Goal: Information Seeking & Learning: Learn about a topic

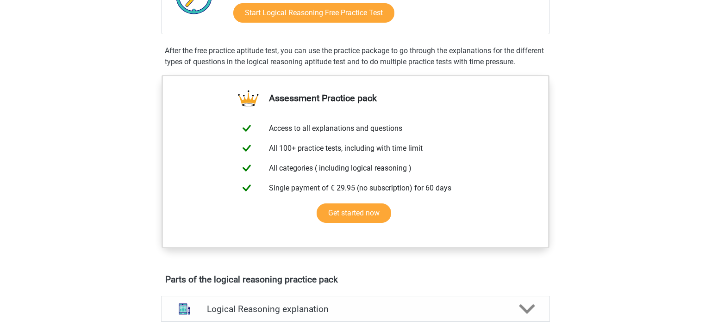
scroll to position [244, 0]
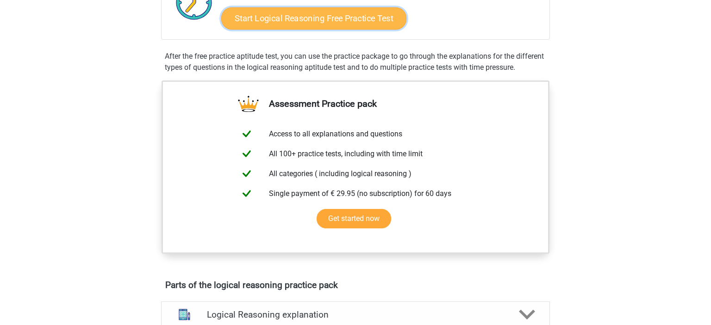
click at [377, 11] on link "Start Logical Reasoning Free Practice Test" at bounding box center [313, 18] width 185 height 22
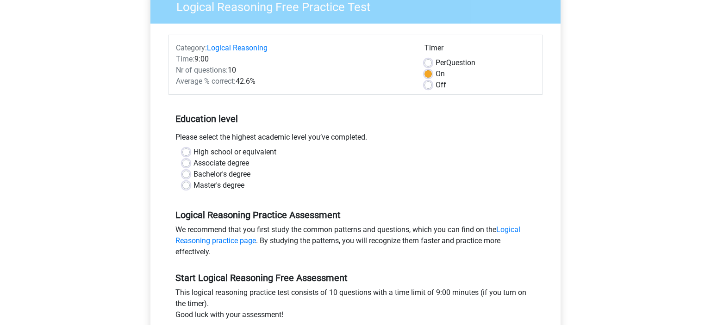
scroll to position [86, 0]
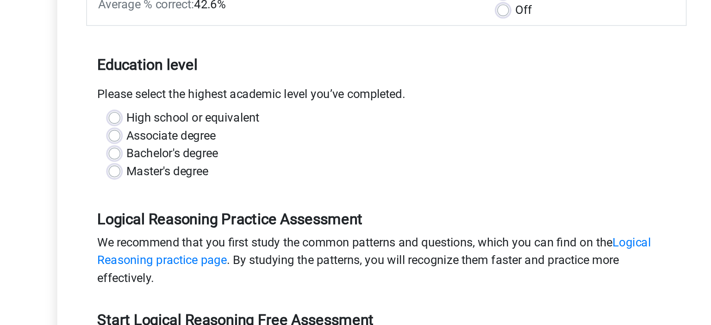
click at [194, 152] on label "High school or equivalent" at bounding box center [235, 152] width 83 height 11
click at [188, 152] on input "High school or equivalent" at bounding box center [185, 151] width 7 height 9
radio input "true"
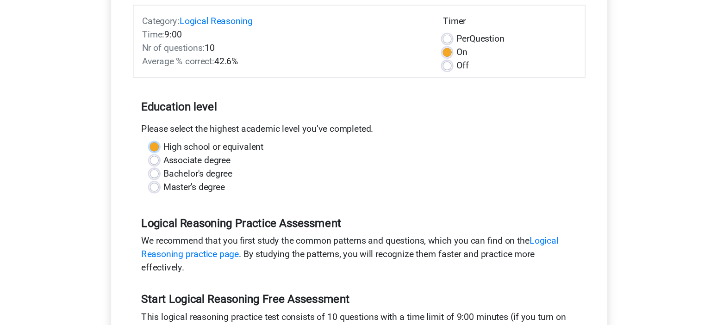
scroll to position [168, 0]
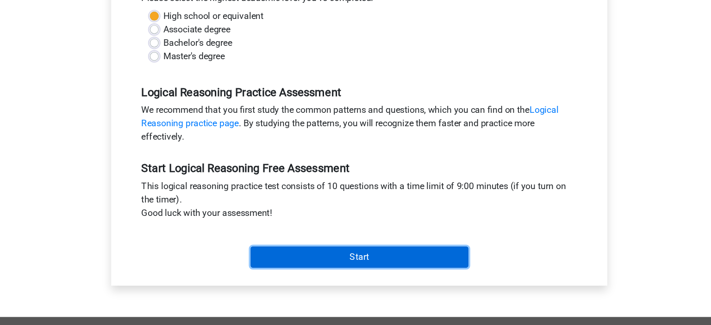
click at [297, 269] on input "Start" at bounding box center [356, 270] width 180 height 18
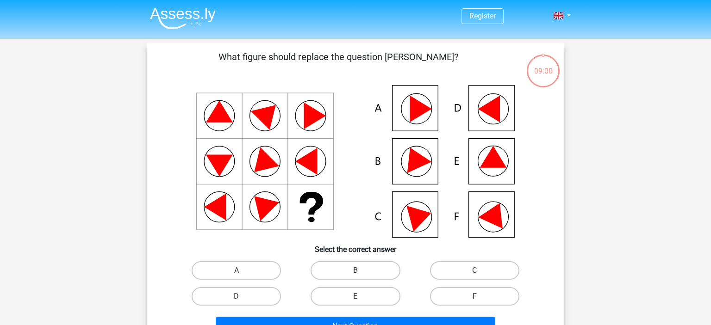
scroll to position [31, 0]
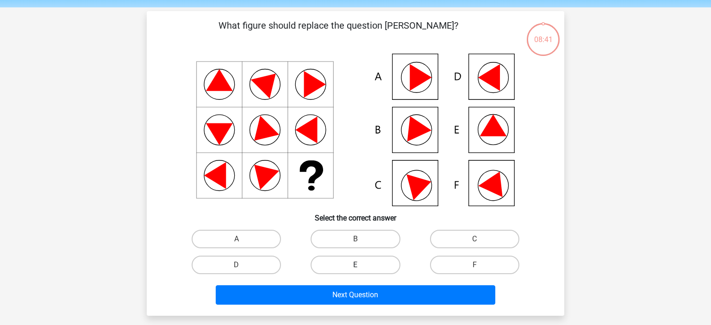
click at [365, 269] on label "E" at bounding box center [355, 265] width 89 height 19
click at [362, 269] on input "E" at bounding box center [359, 268] width 6 height 6
radio input "true"
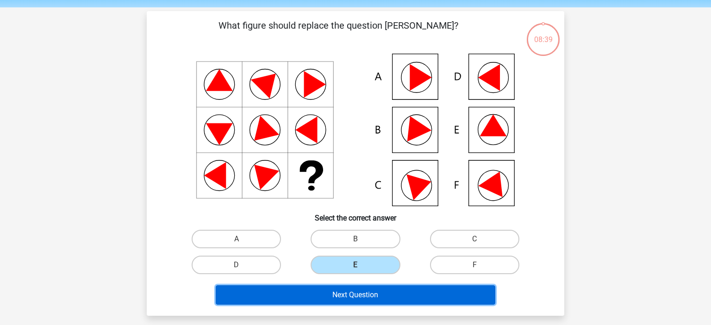
click at [367, 294] on button "Next Question" at bounding box center [356, 295] width 280 height 19
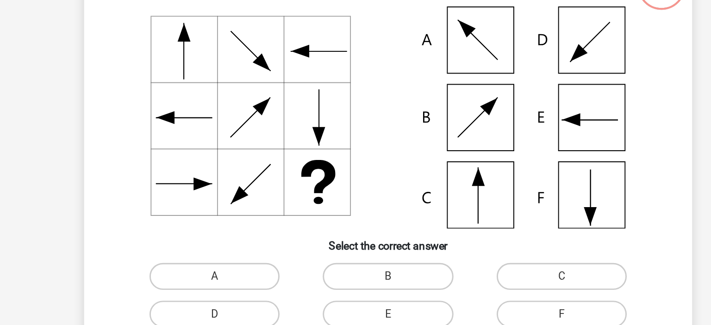
scroll to position [27, 0]
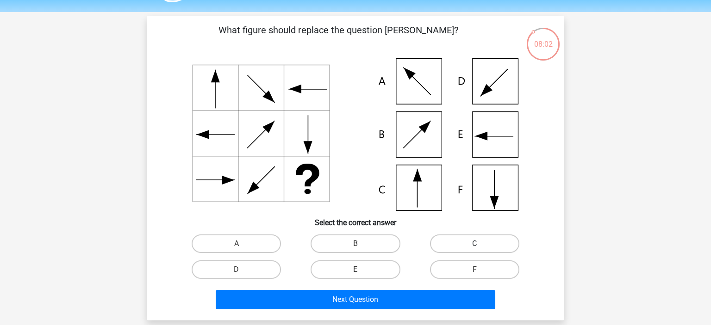
click at [465, 248] on label "C" at bounding box center [474, 244] width 89 height 19
click at [475, 248] on input "C" at bounding box center [478, 247] width 6 height 6
radio input "true"
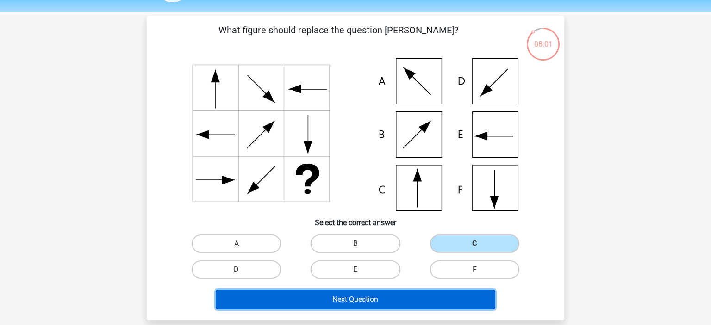
click at [442, 302] on button "Next Question" at bounding box center [356, 299] width 280 height 19
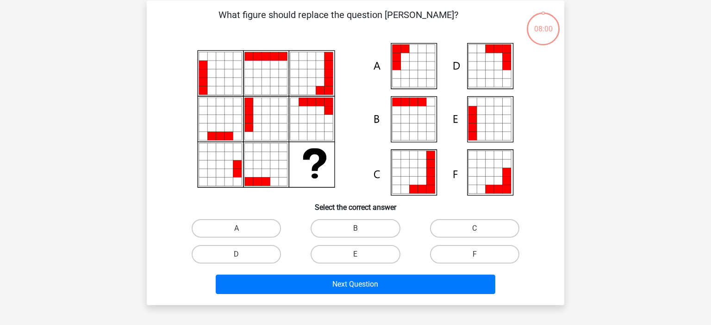
scroll to position [43, 0]
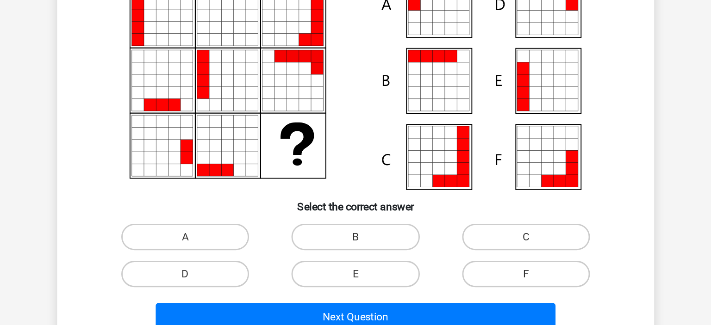
click at [357, 256] on input "E" at bounding box center [359, 257] width 6 height 6
radio input "true"
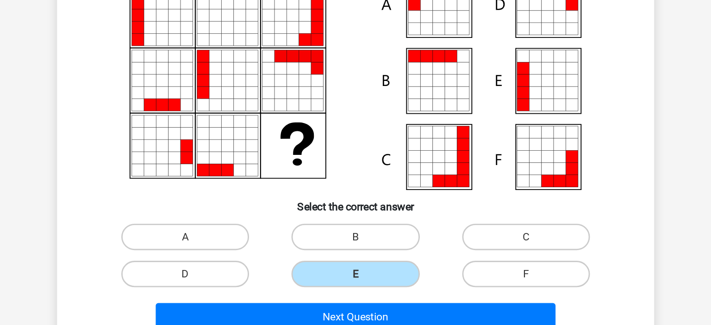
scroll to position [53, 0]
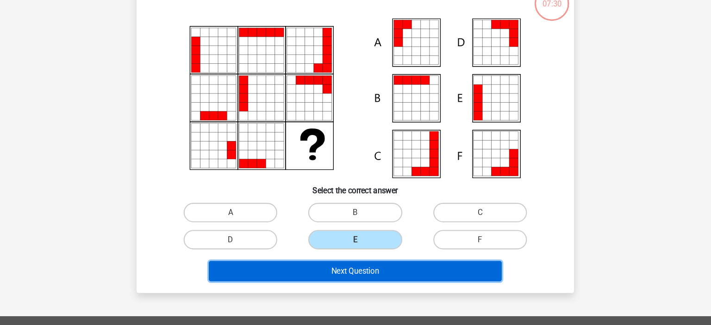
click at [343, 270] on button "Next Question" at bounding box center [356, 273] width 280 height 19
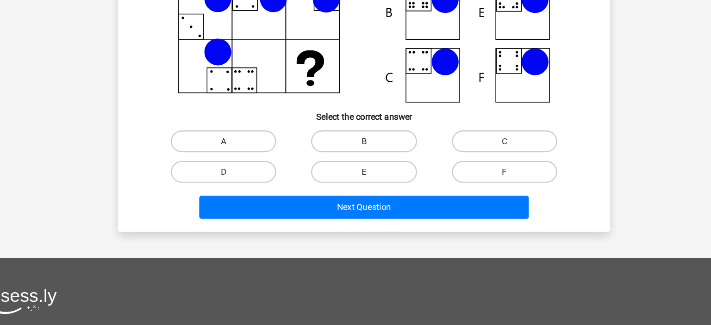
scroll to position [101, 0]
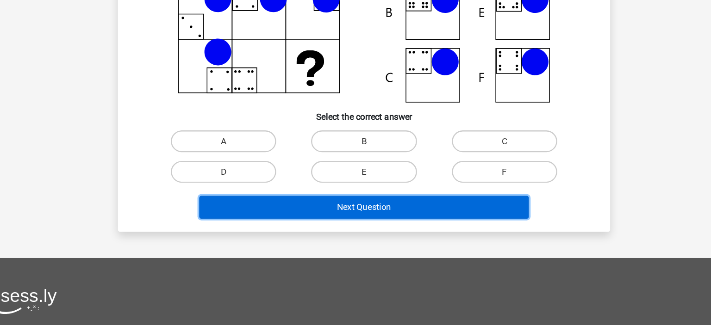
click at [329, 230] on button "Next Question" at bounding box center [356, 225] width 280 height 19
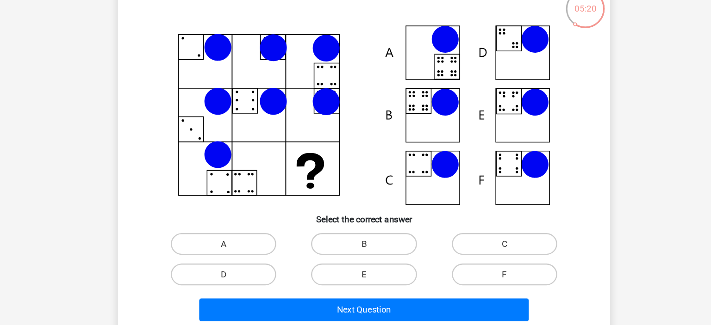
scroll to position [22, 0]
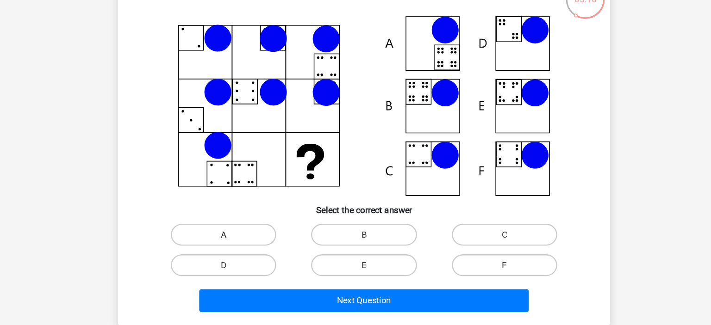
click at [254, 244] on label "A" at bounding box center [236, 248] width 89 height 19
click at [243, 249] on input "A" at bounding box center [240, 252] width 6 height 6
radio input "true"
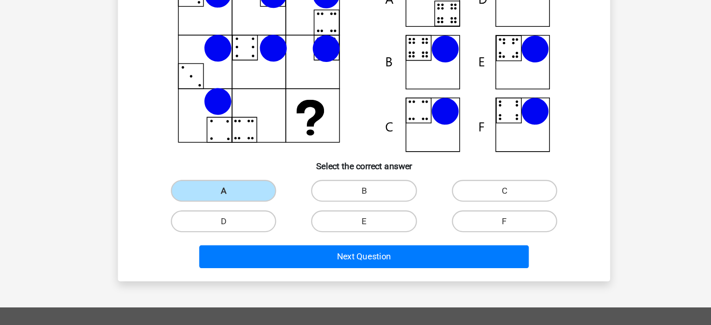
scroll to position [59, 0]
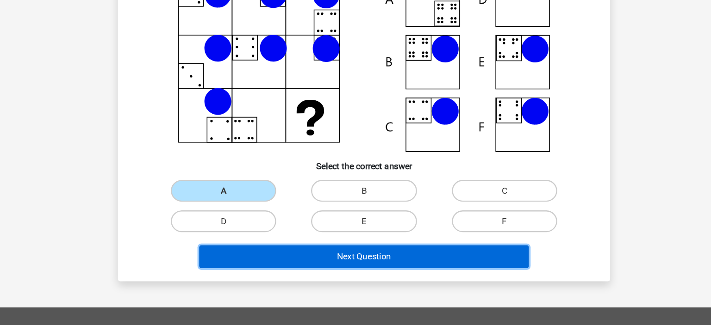
click at [299, 272] on button "Next Question" at bounding box center [356, 267] width 280 height 19
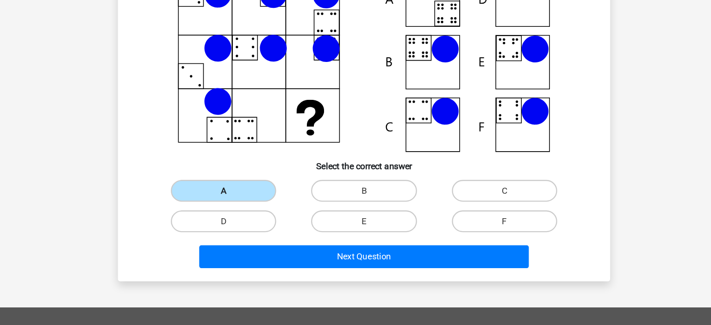
click at [263, 211] on label "A" at bounding box center [236, 211] width 89 height 19
click at [243, 212] on input "A" at bounding box center [240, 215] width 6 height 6
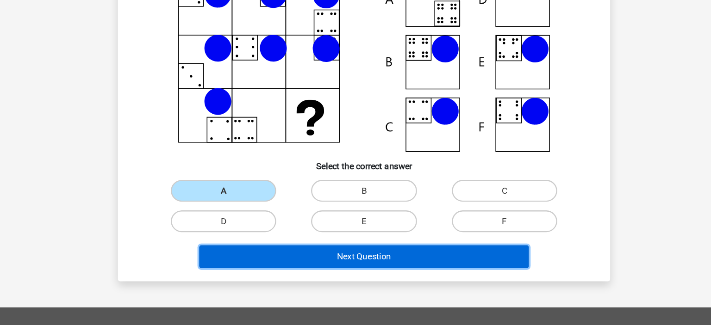
click at [290, 265] on button "Next Question" at bounding box center [356, 267] width 280 height 19
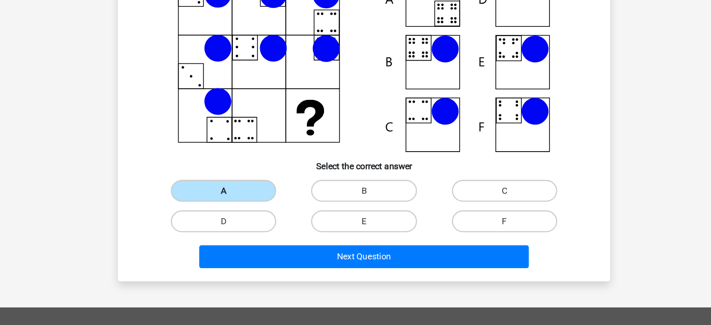
click at [231, 206] on label "A" at bounding box center [236, 211] width 89 height 19
click at [237, 212] on input "A" at bounding box center [240, 215] width 6 height 6
click at [231, 206] on label "A" at bounding box center [236, 211] width 89 height 19
click at [237, 212] on input "A" at bounding box center [240, 215] width 6 height 6
click at [231, 206] on label "A" at bounding box center [236, 211] width 89 height 19
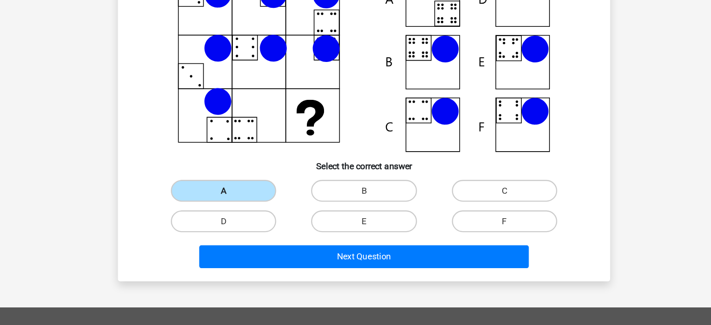
click at [237, 212] on input "A" at bounding box center [240, 215] width 6 height 6
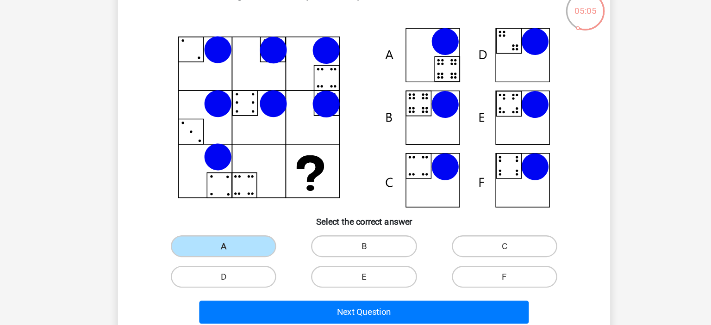
click at [415, 58] on icon at bounding box center [355, 102] width 373 height 153
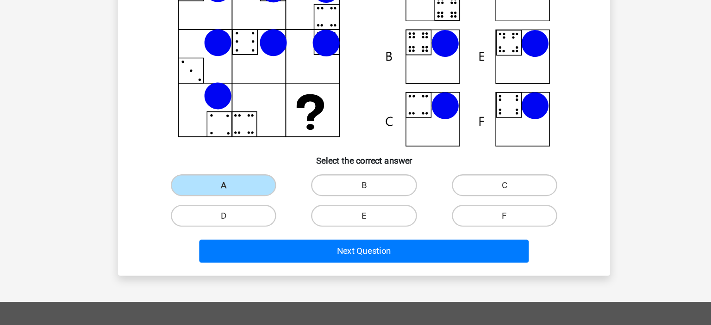
scroll to position [66, 0]
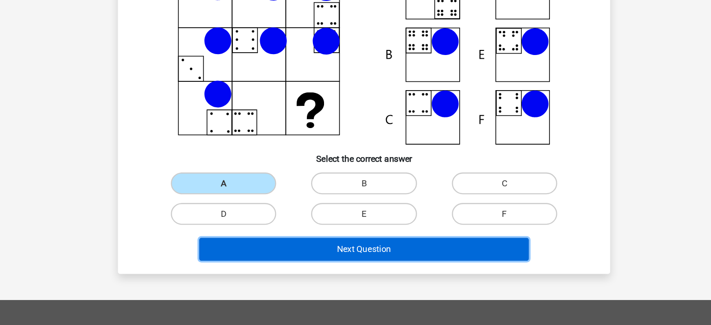
click at [380, 255] on button "Next Question" at bounding box center [356, 260] width 280 height 19
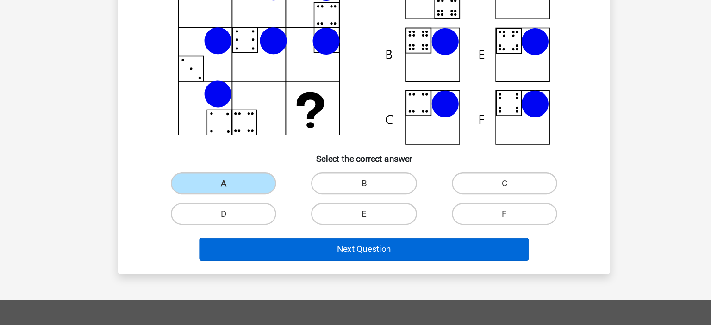
click at [216, 251] on button "Next Question" at bounding box center [356, 260] width 280 height 19
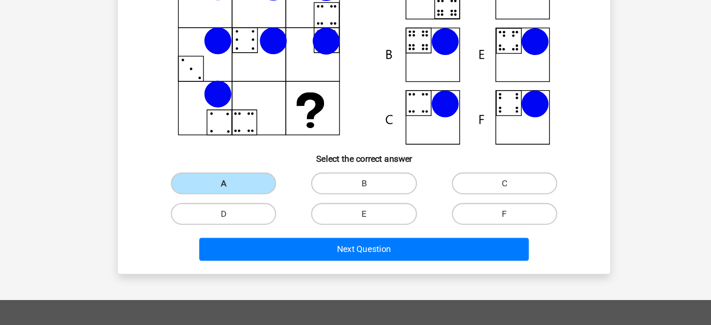
click at [358, 235] on input "E" at bounding box center [359, 234] width 6 height 6
radio input "true"
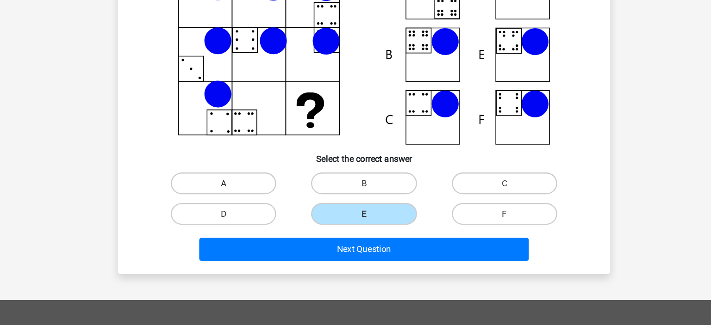
click at [271, 206] on label "A" at bounding box center [236, 205] width 89 height 19
click at [243, 206] on input "A" at bounding box center [240, 208] width 6 height 6
radio input "true"
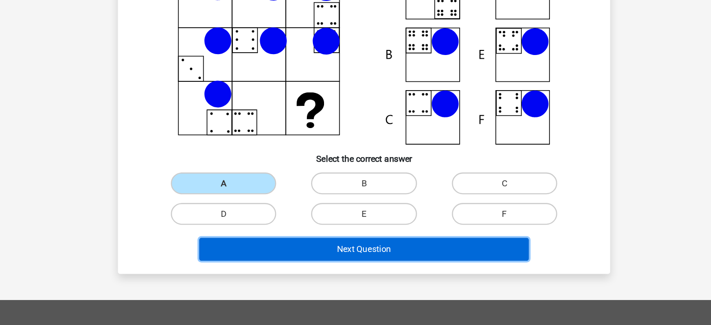
click at [296, 267] on button "Next Question" at bounding box center [356, 260] width 280 height 19
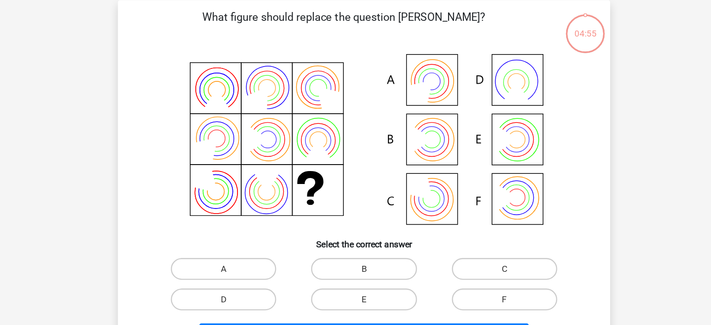
scroll to position [43, 0]
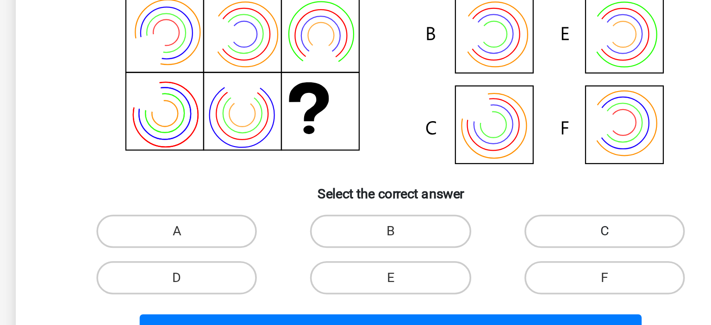
click at [451, 230] on label "C" at bounding box center [474, 228] width 89 height 19
click at [475, 230] on input "C" at bounding box center [478, 231] width 6 height 6
radio input "true"
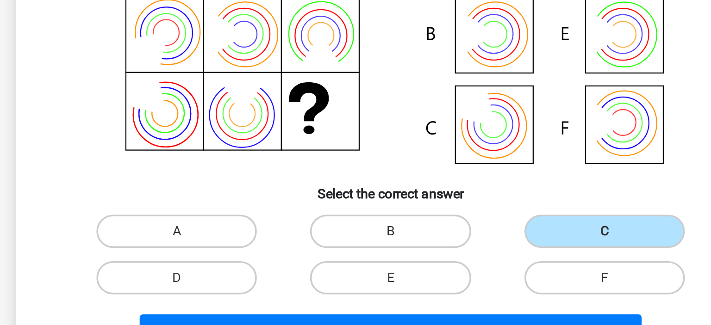
scroll to position [46, 0]
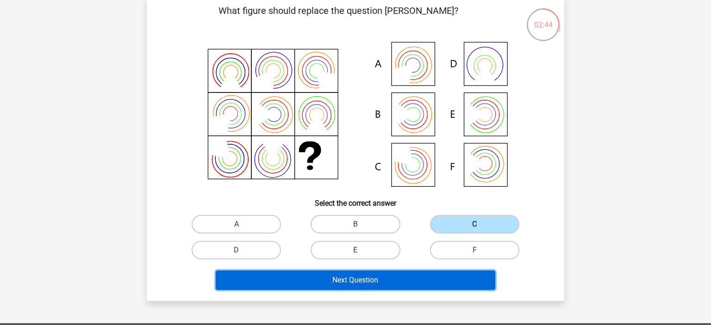
click at [463, 278] on button "Next Question" at bounding box center [356, 280] width 280 height 19
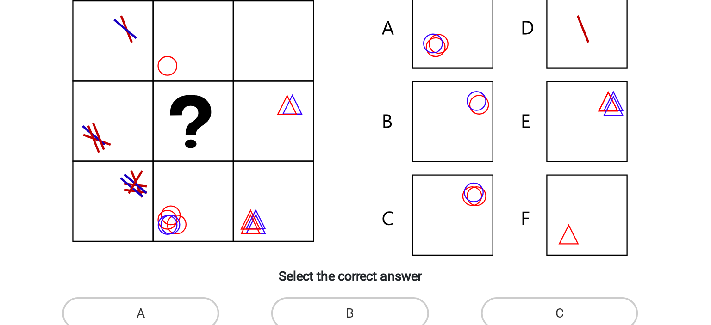
scroll to position [7, 0]
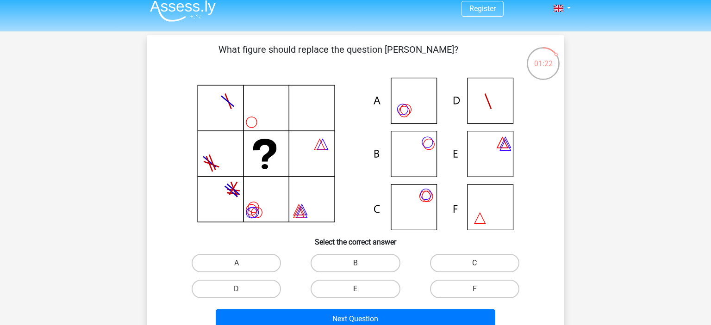
click at [468, 262] on label "C" at bounding box center [474, 263] width 89 height 19
click at [475, 263] on input "C" at bounding box center [478, 266] width 6 height 6
radio input "true"
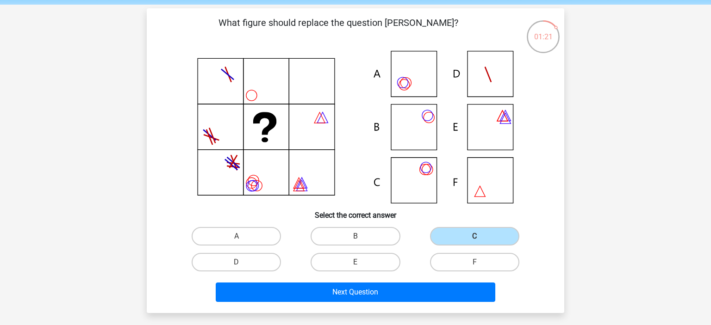
scroll to position [34, 0]
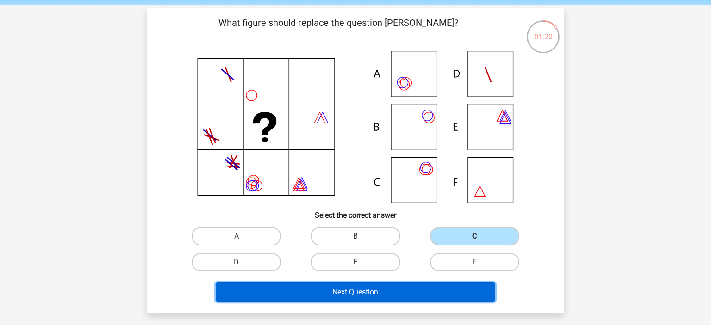
click at [423, 295] on button "Next Question" at bounding box center [356, 292] width 280 height 19
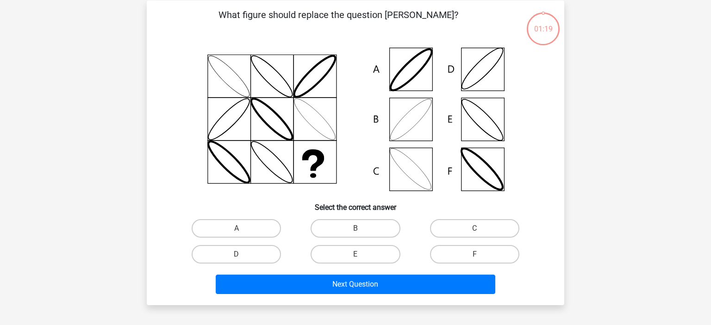
scroll to position [43, 0]
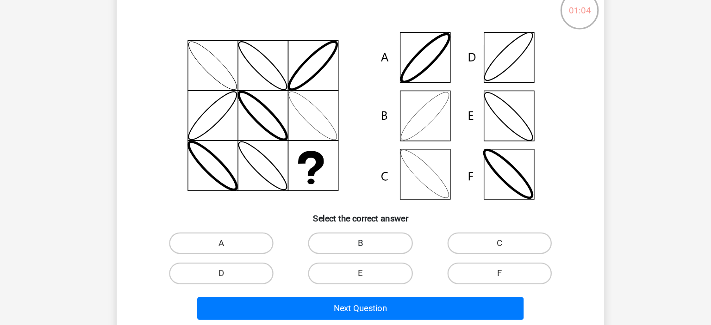
click at [343, 228] on label "B" at bounding box center [355, 228] width 89 height 19
click at [356, 228] on input "B" at bounding box center [359, 231] width 6 height 6
radio input "true"
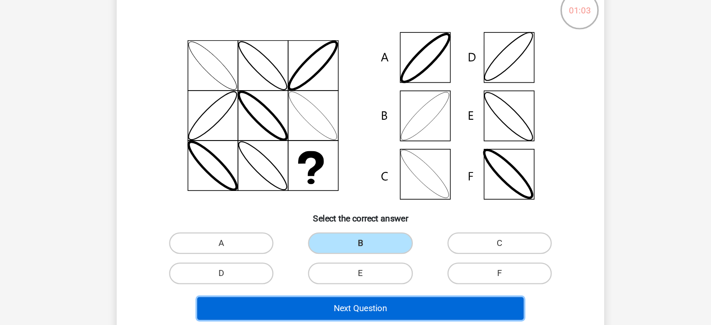
click at [381, 286] on button "Next Question" at bounding box center [356, 284] width 280 height 19
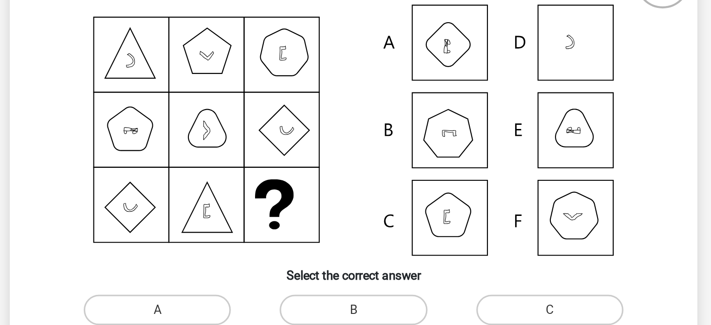
scroll to position [32, 0]
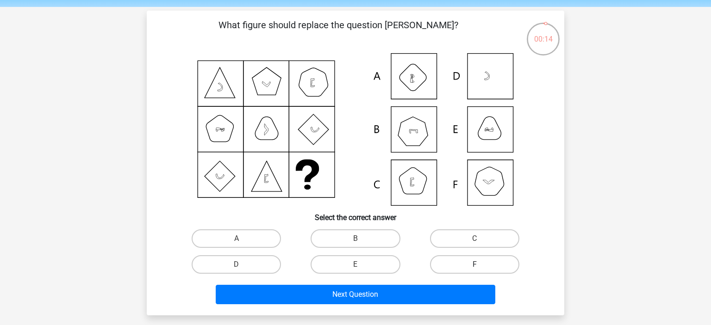
click at [438, 258] on label "F" at bounding box center [474, 265] width 89 height 19
click at [475, 265] on input "F" at bounding box center [478, 268] width 6 height 6
radio input "true"
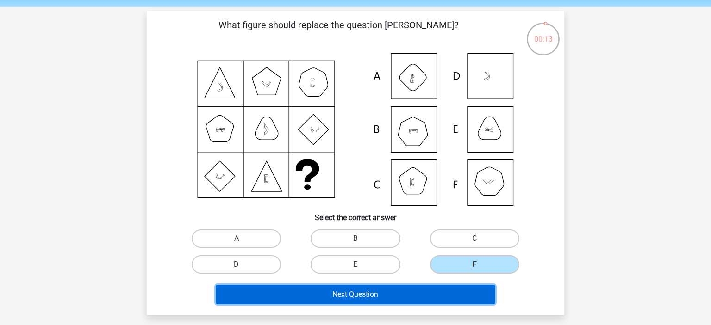
click at [427, 295] on button "Next Question" at bounding box center [356, 294] width 280 height 19
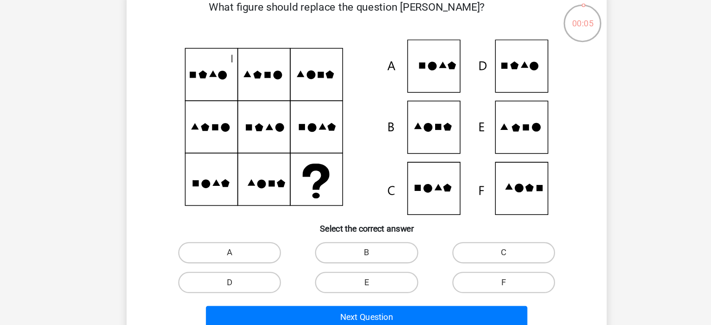
scroll to position [24, 0]
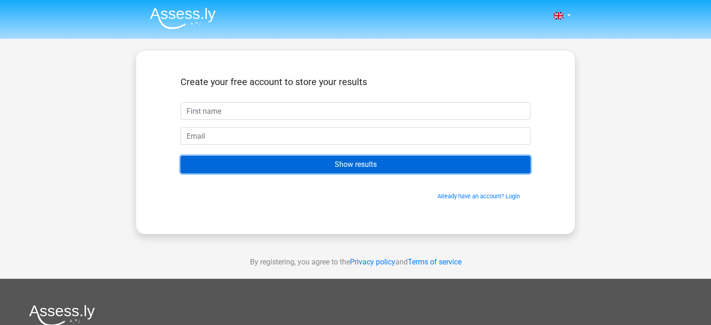
click at [405, 160] on input "Show results" at bounding box center [356, 165] width 350 height 18
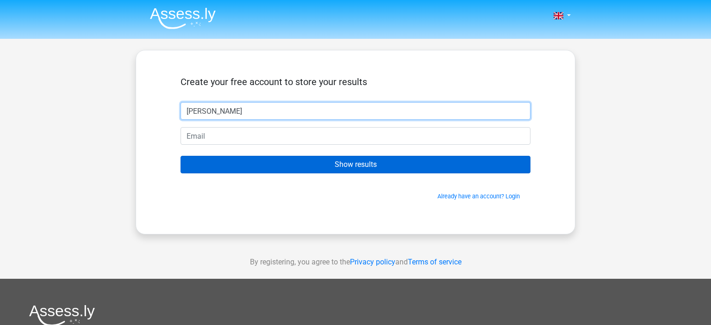
type input "[PERSON_NAME]"
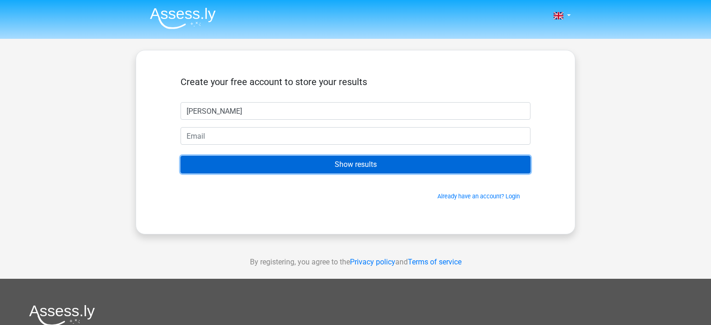
click at [373, 169] on input "Show results" at bounding box center [356, 165] width 350 height 18
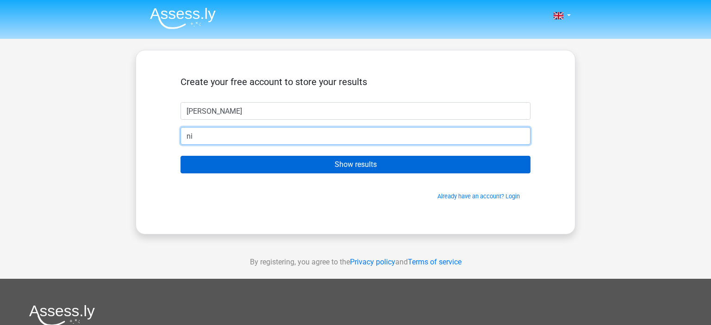
type input "n"
type input "[EMAIL_ADDRESS][DOMAIN_NAME]"
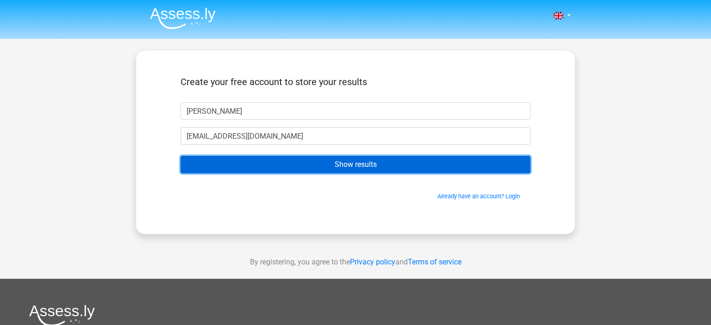
click at [388, 171] on input "Show results" at bounding box center [356, 165] width 350 height 18
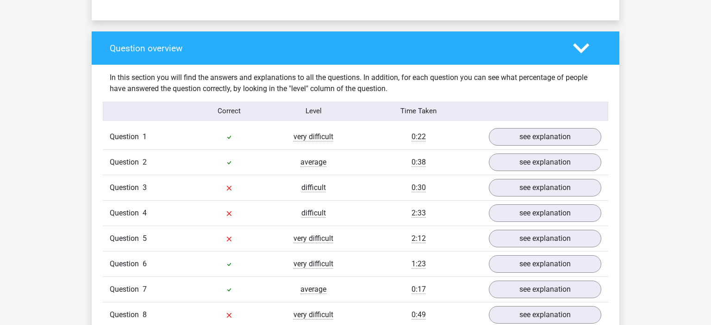
scroll to position [656, 0]
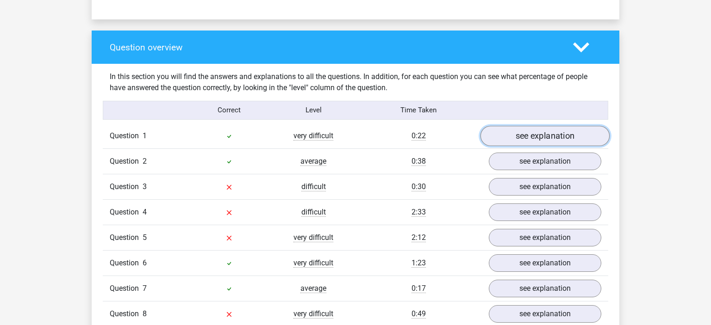
click at [524, 137] on link "see explanation" at bounding box center [545, 136] width 129 height 20
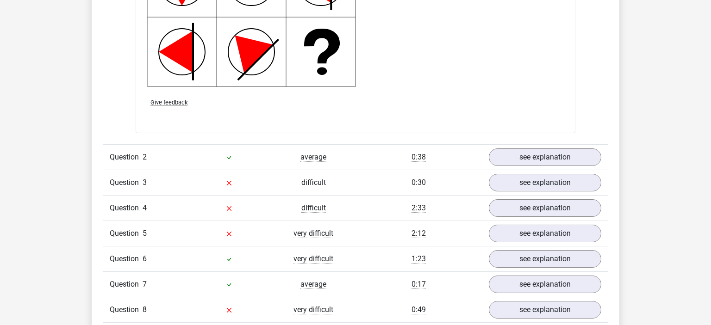
scroll to position [1254, 0]
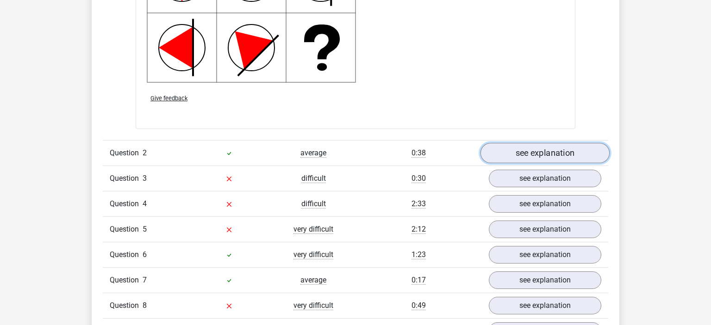
click at [510, 151] on link "see explanation" at bounding box center [545, 153] width 129 height 20
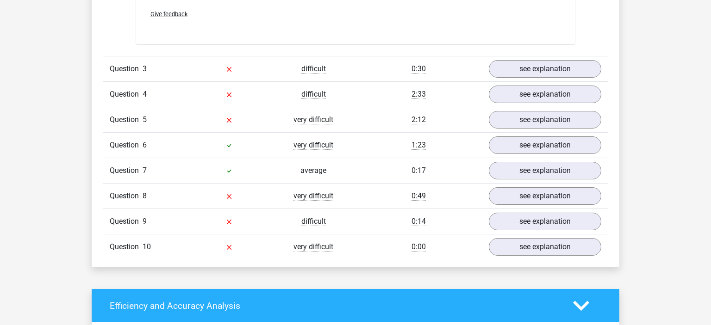
scroll to position [1936, 0]
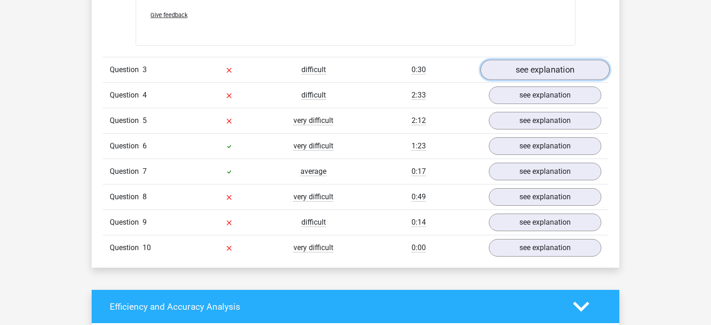
click at [526, 73] on link "see explanation" at bounding box center [545, 70] width 129 height 20
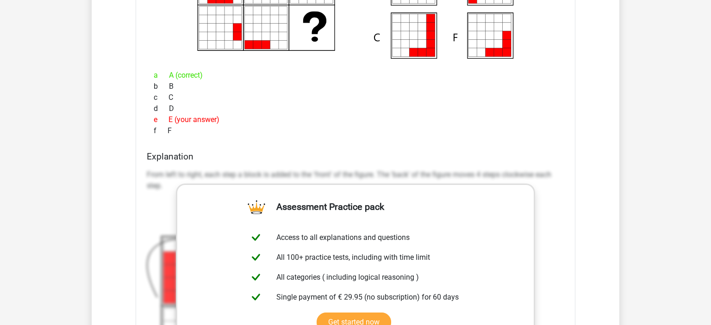
scroll to position [2151, 0]
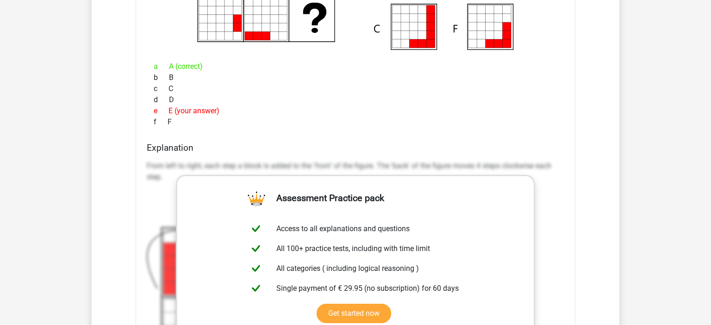
click at [373, 123] on div "f F" at bounding box center [356, 122] width 418 height 11
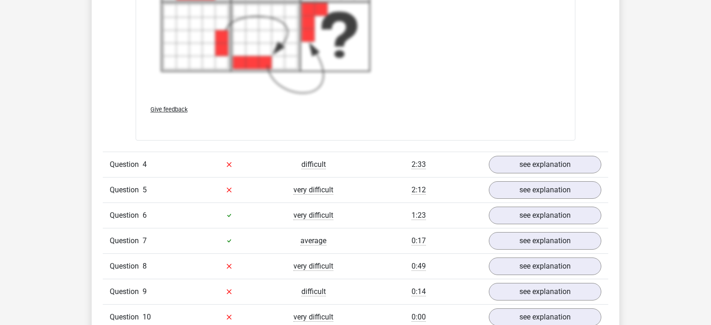
scroll to position [2517, 0]
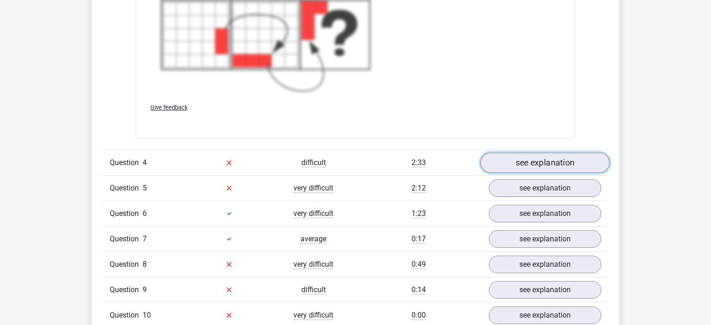
click at [513, 160] on link "see explanation" at bounding box center [545, 163] width 129 height 20
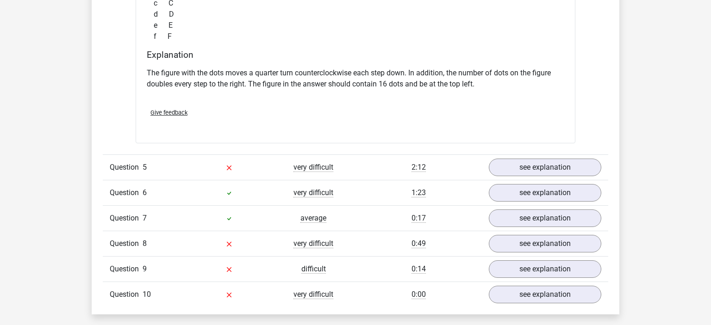
scroll to position [2912, 0]
click at [510, 162] on link "see explanation" at bounding box center [545, 167] width 129 height 20
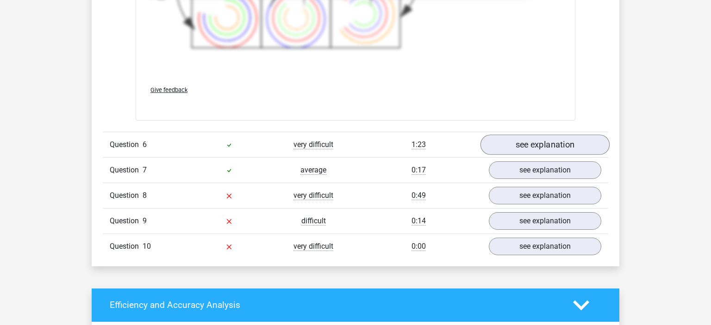
scroll to position [3581, 0]
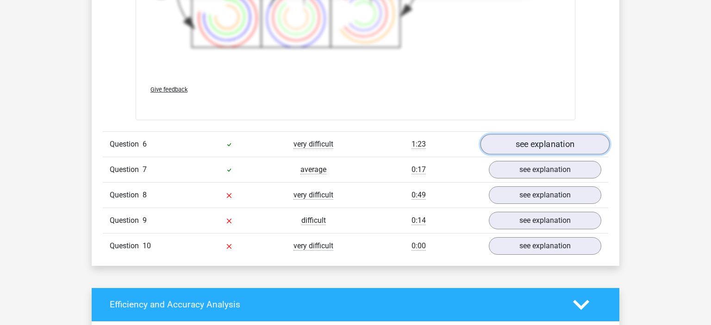
click at [508, 138] on link "see explanation" at bounding box center [545, 144] width 129 height 20
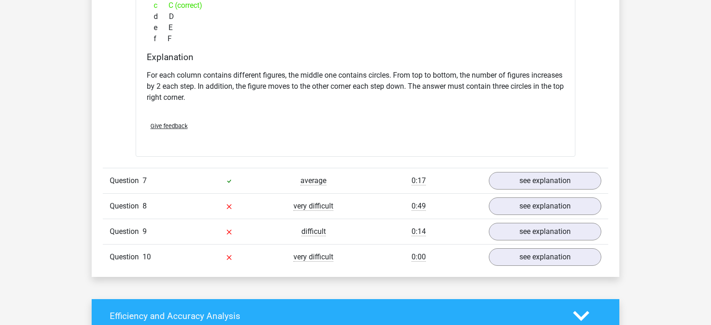
scroll to position [3959, 0]
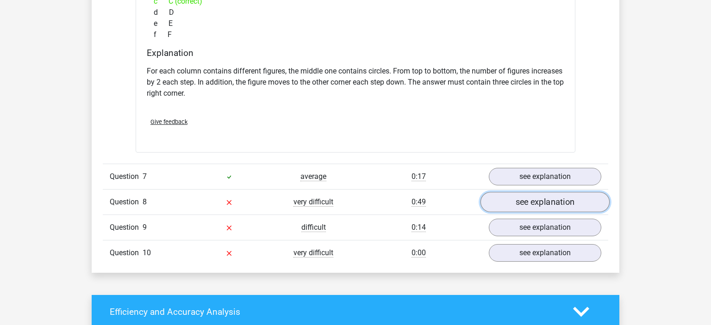
click at [521, 200] on link "see explanation" at bounding box center [545, 202] width 129 height 20
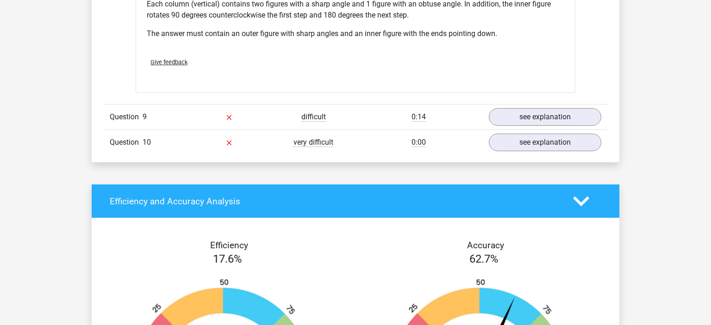
scroll to position [4465, 0]
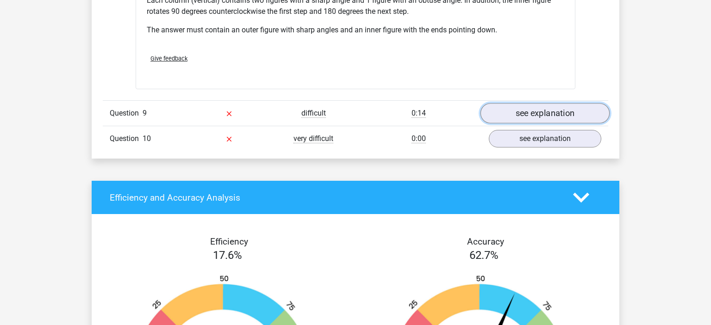
click at [525, 114] on link "see explanation" at bounding box center [545, 114] width 129 height 20
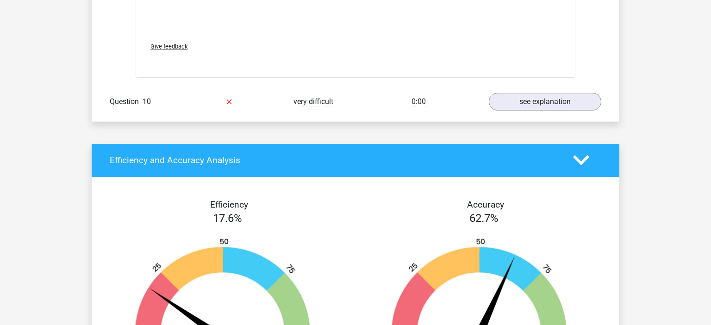
scroll to position [5125, 0]
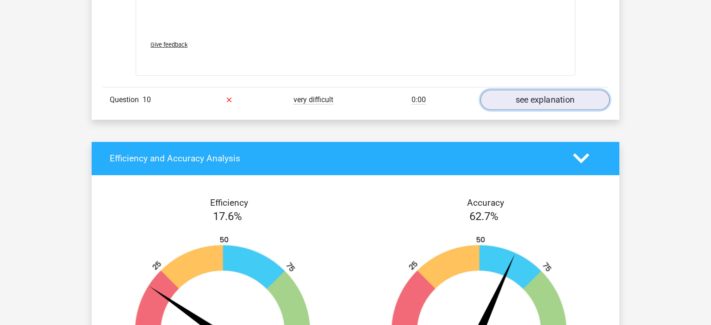
click at [531, 91] on link "see explanation" at bounding box center [545, 100] width 129 height 20
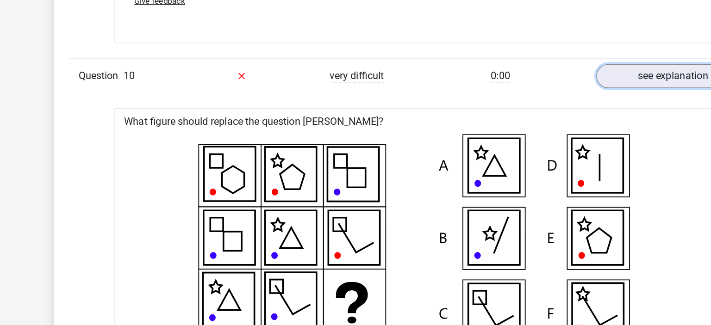
scroll to position [5168, 0]
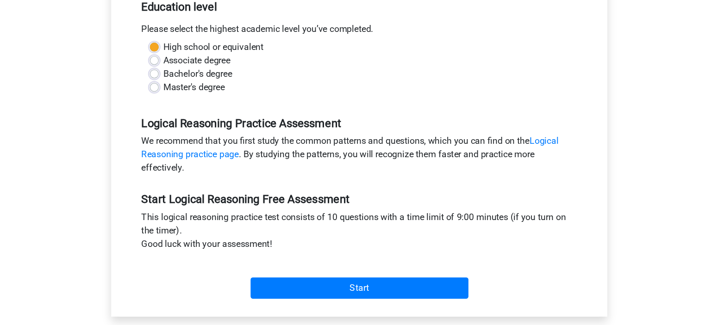
scroll to position [194, 0]
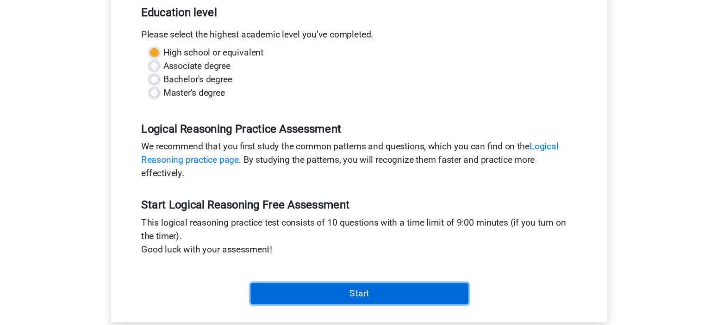
click at [285, 234] on input "Start" at bounding box center [356, 243] width 180 height 18
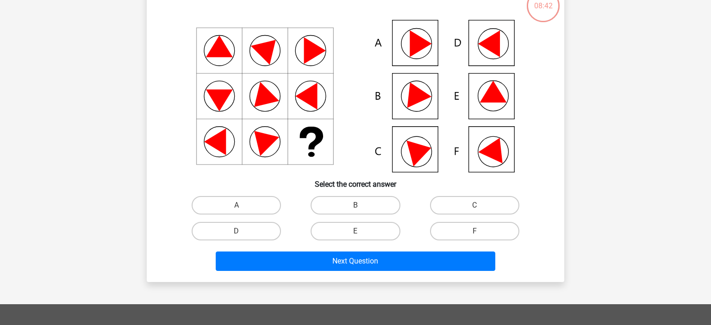
scroll to position [68, 0]
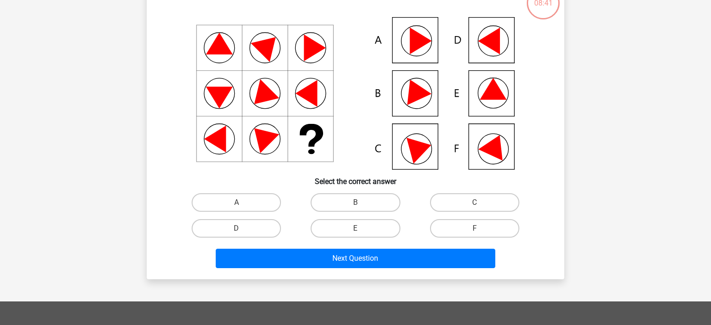
click at [377, 239] on div "E" at bounding box center [355, 229] width 119 height 26
click at [374, 232] on label "E" at bounding box center [355, 228] width 89 height 19
click at [362, 232] on input "E" at bounding box center [359, 232] width 6 height 6
radio input "true"
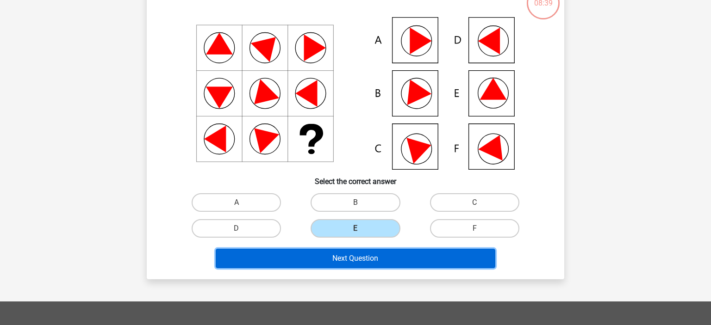
click at [378, 262] on button "Next Question" at bounding box center [356, 258] width 280 height 19
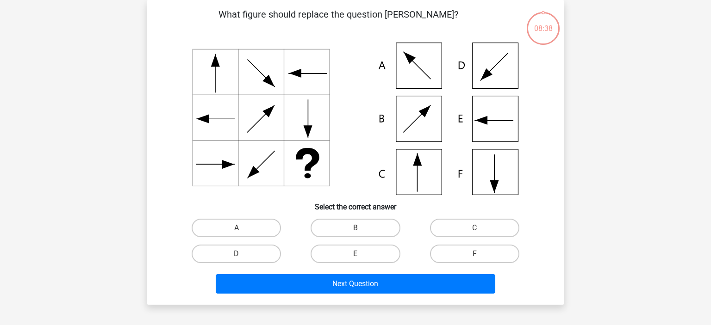
scroll to position [43, 0]
click at [453, 232] on label "C" at bounding box center [474, 228] width 89 height 19
click at [475, 232] on input "C" at bounding box center [478, 231] width 6 height 6
radio input "true"
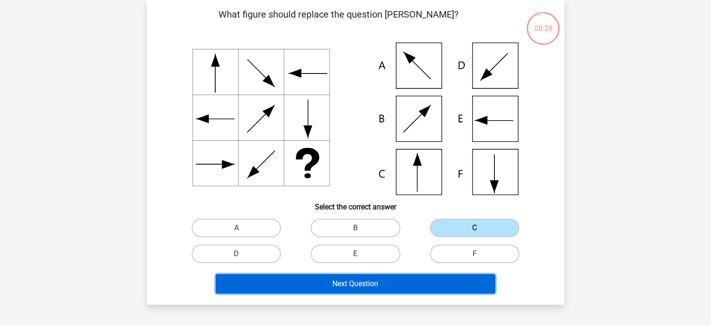
click at [430, 286] on button "Next Question" at bounding box center [356, 284] width 280 height 19
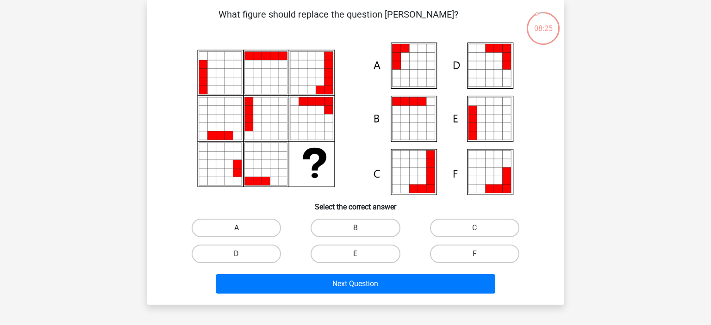
click at [262, 226] on label "A" at bounding box center [236, 228] width 89 height 19
click at [243, 228] on input "A" at bounding box center [240, 231] width 6 height 6
radio input "true"
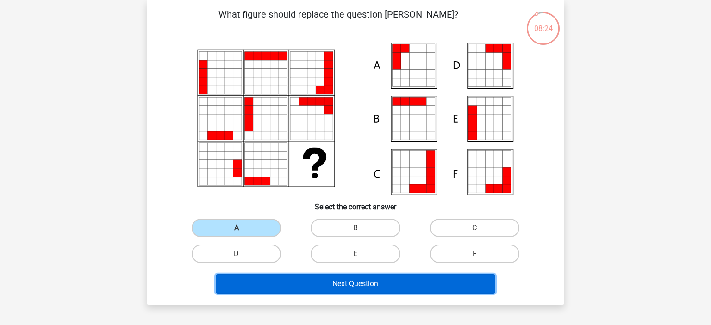
click at [292, 288] on button "Next Question" at bounding box center [356, 284] width 280 height 19
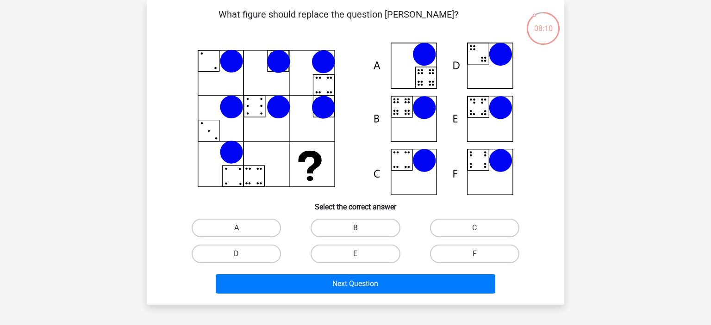
click at [335, 231] on label "B" at bounding box center [355, 228] width 89 height 19
click at [356, 231] on input "B" at bounding box center [359, 231] width 6 height 6
radio input "true"
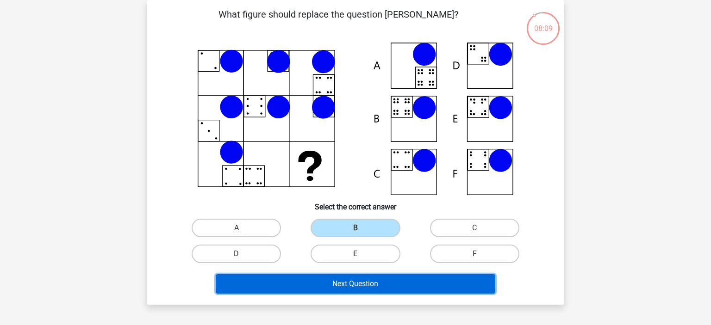
click at [337, 287] on button "Next Question" at bounding box center [356, 284] width 280 height 19
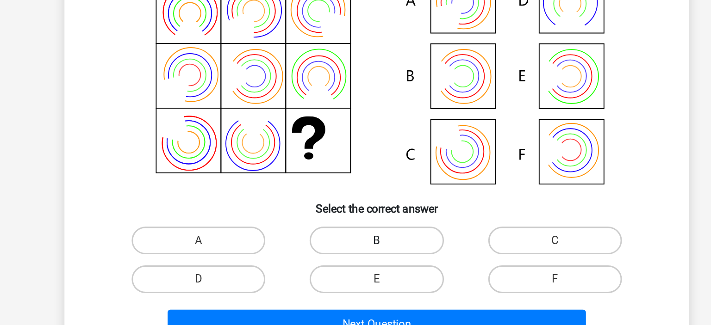
click at [350, 223] on label "B" at bounding box center [355, 228] width 89 height 19
click at [356, 228] on input "B" at bounding box center [359, 231] width 6 height 6
radio input "true"
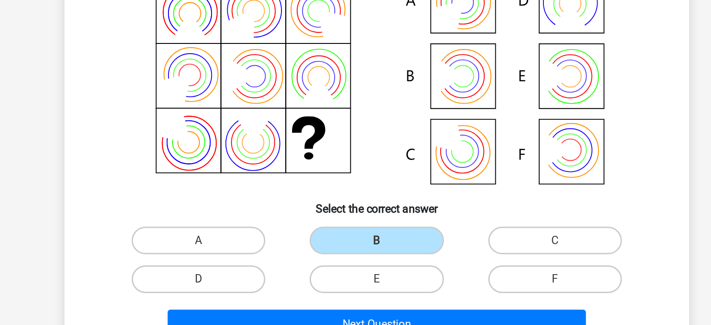
scroll to position [52, 0]
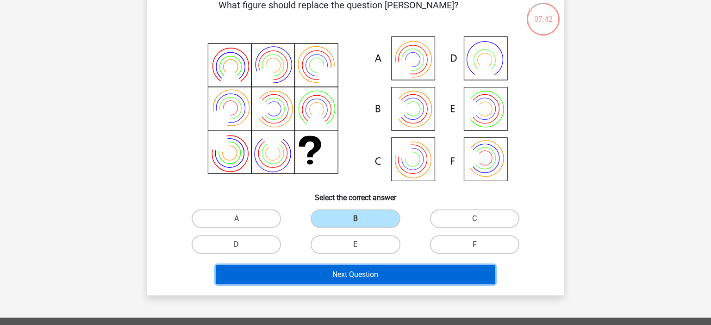
click at [400, 271] on button "Next Question" at bounding box center [356, 274] width 280 height 19
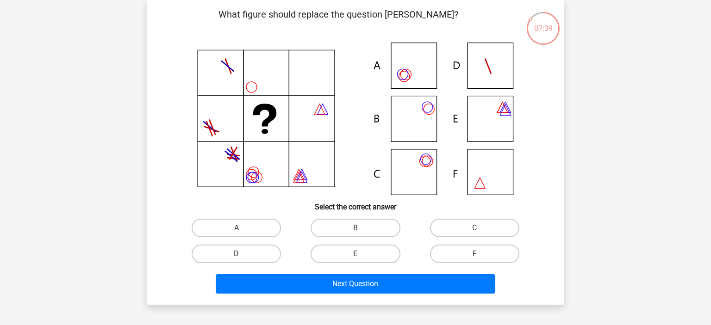
scroll to position [72, 0]
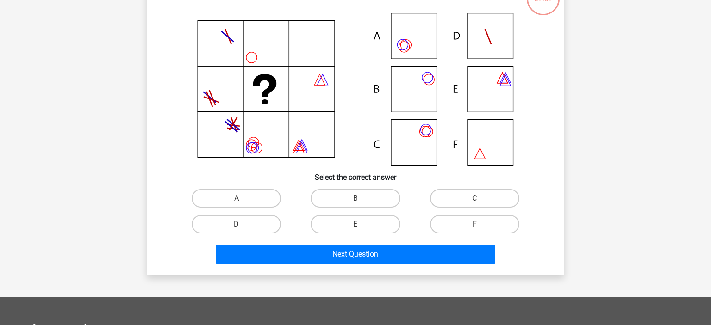
click at [358, 201] on input "B" at bounding box center [359, 202] width 6 height 6
radio input "true"
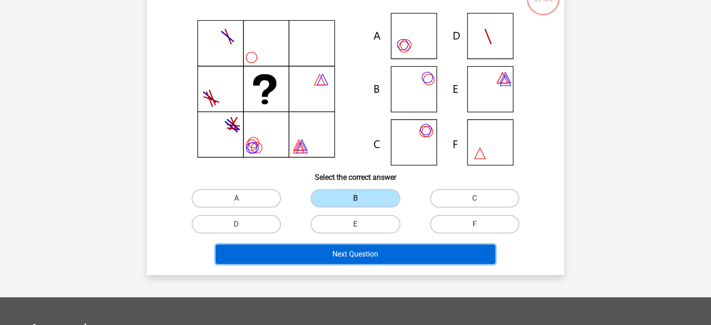
click at [353, 253] on button "Next Question" at bounding box center [356, 254] width 280 height 19
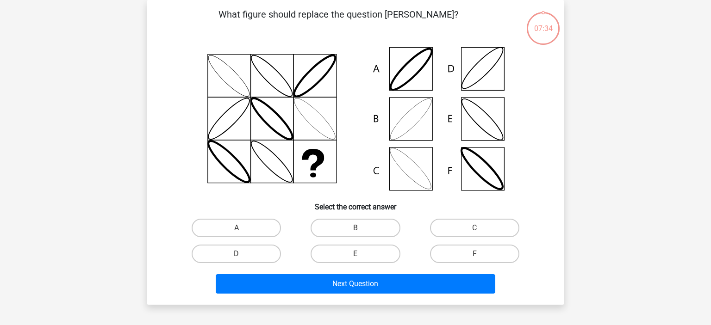
scroll to position [43, 0]
click at [343, 231] on label "B" at bounding box center [355, 228] width 89 height 19
click at [356, 231] on input "B" at bounding box center [359, 231] width 6 height 6
radio input "true"
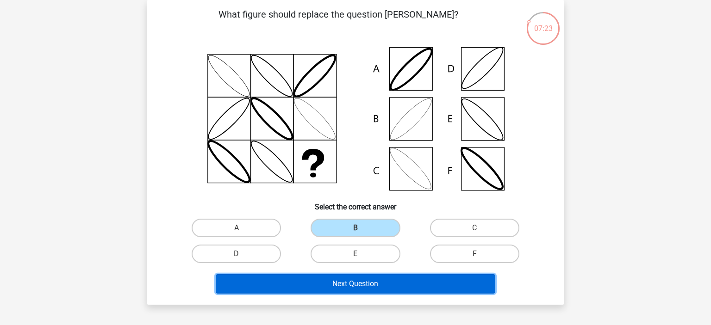
click at [360, 285] on button "Next Question" at bounding box center [356, 284] width 280 height 19
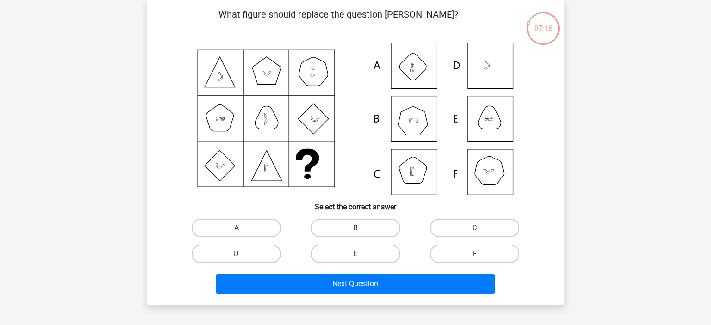
click at [338, 230] on label "B" at bounding box center [355, 228] width 89 height 19
click at [356, 230] on input "B" at bounding box center [359, 231] width 6 height 6
radio input "true"
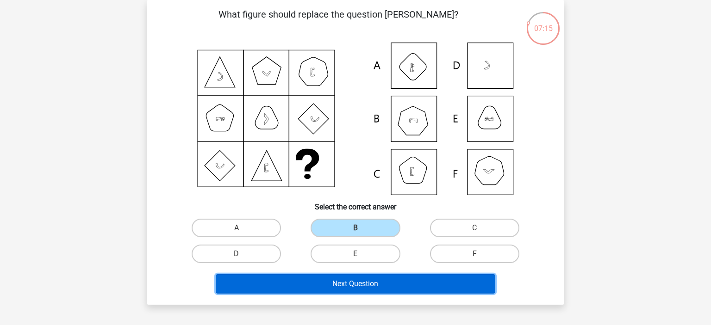
click at [350, 287] on button "Next Question" at bounding box center [356, 284] width 280 height 19
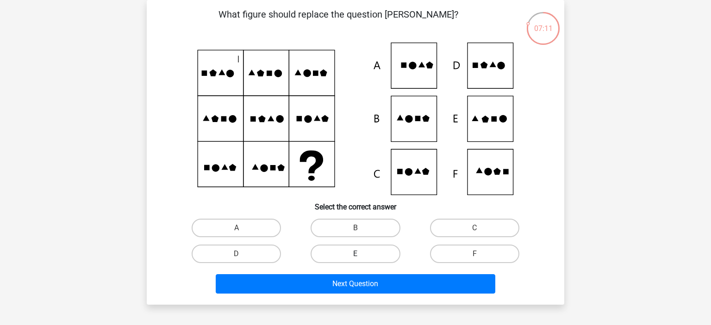
click at [340, 251] on label "E" at bounding box center [355, 254] width 89 height 19
click at [356, 254] on input "E" at bounding box center [359, 257] width 6 height 6
radio input "true"
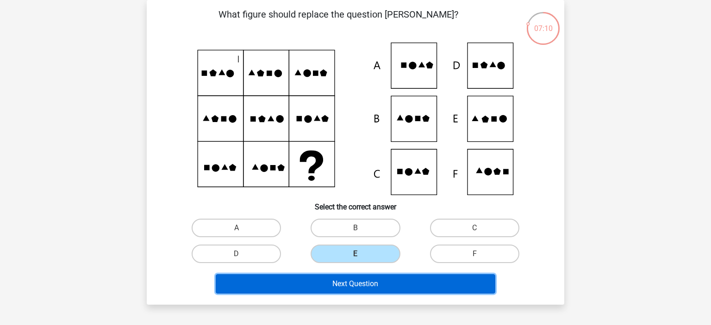
click at [345, 287] on button "Next Question" at bounding box center [356, 284] width 280 height 19
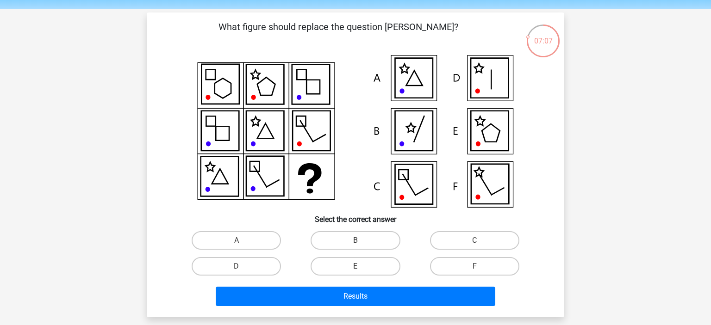
scroll to position [34, 0]
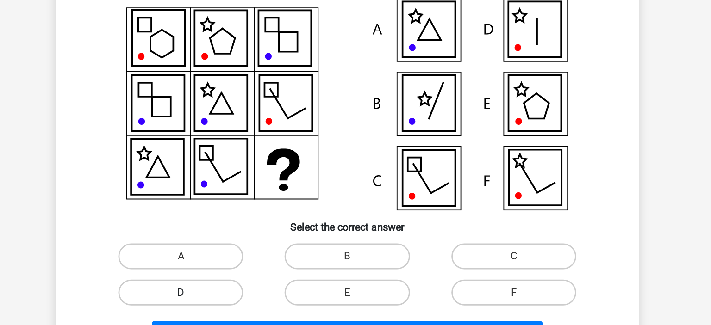
click at [264, 268] on label "D" at bounding box center [236, 262] width 89 height 19
click at [243, 268] on input "D" at bounding box center [240, 265] width 6 height 6
radio input "true"
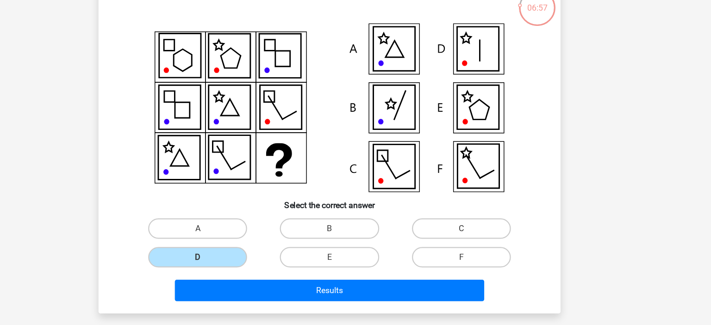
scroll to position [35, 0]
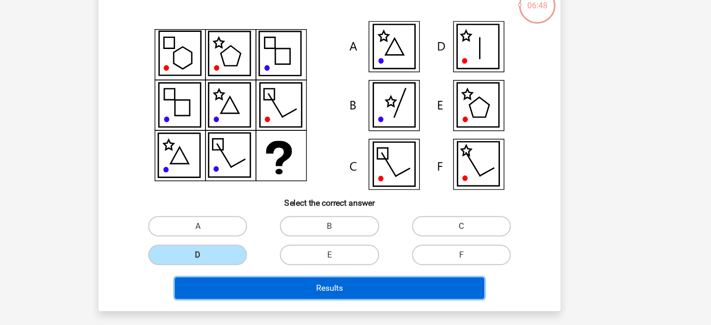
click at [291, 293] on button "Results" at bounding box center [356, 291] width 280 height 19
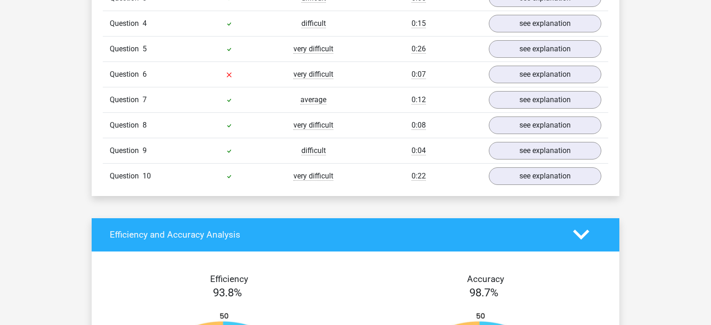
scroll to position [852, 0]
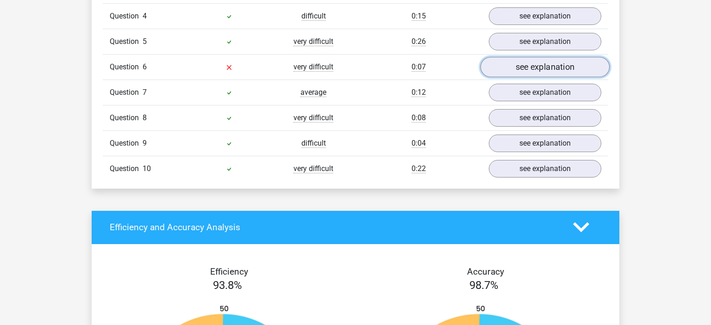
click at [525, 63] on link "see explanation" at bounding box center [545, 67] width 129 height 20
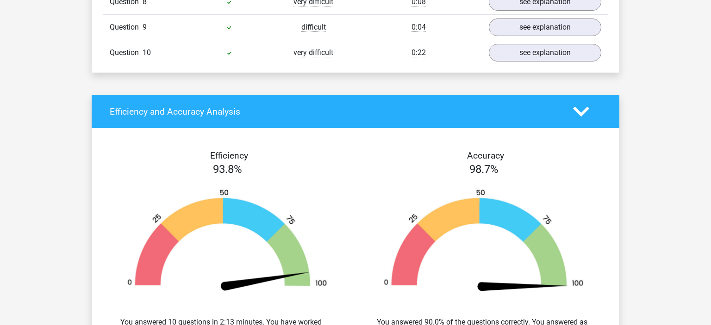
scroll to position [1353, 0]
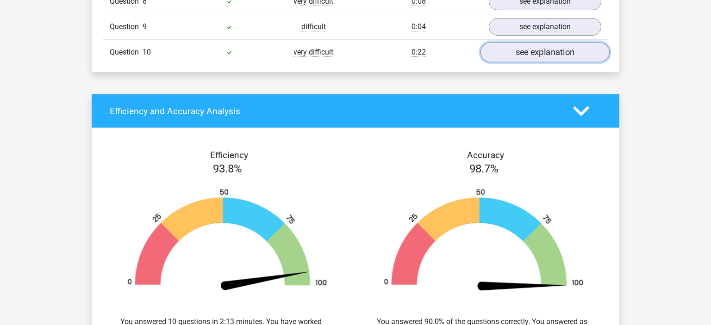
click at [543, 54] on link "see explanation" at bounding box center [545, 52] width 129 height 20
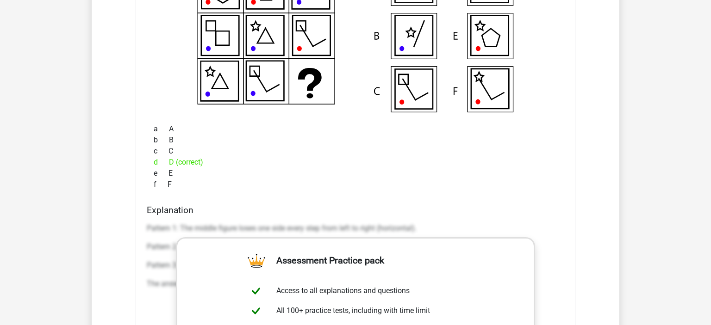
scroll to position [1487, 0]
click at [518, 146] on div "c C" at bounding box center [356, 151] width 418 height 11
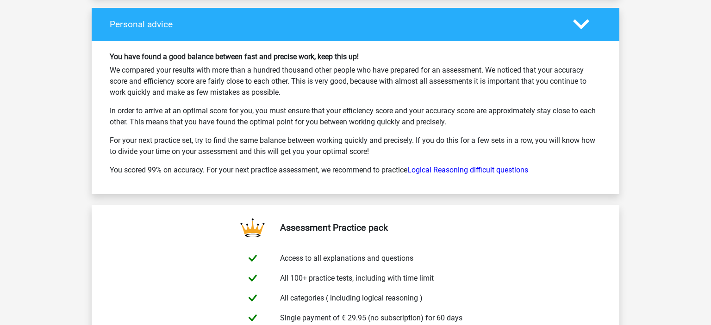
scroll to position [2373, 0]
